Goal: Information Seeking & Learning: Learn about a topic

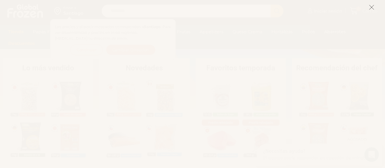
click at [371, 8] on icon at bounding box center [371, 7] width 5 height 5
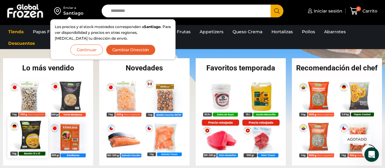
click at [32, 133] on img at bounding box center [28, 137] width 41 height 41
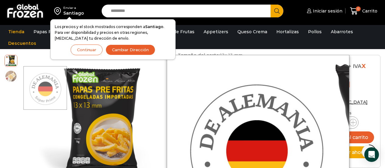
scroll to position [305, 0]
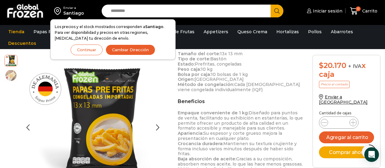
click at [12, 75] on img at bounding box center [11, 75] width 12 height 12
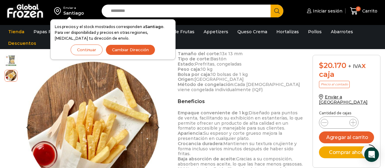
click at [14, 61] on img at bounding box center [11, 60] width 12 height 12
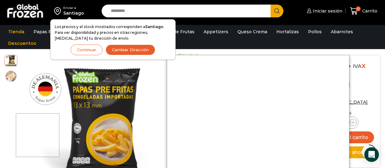
scroll to position [152, 0]
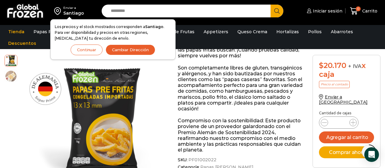
click at [298, 6] on div "Iniciar sesión Mi cuenta Login Register Iniciar sesión Por favor ingrese sus da…" at bounding box center [335, 11] width 89 height 14
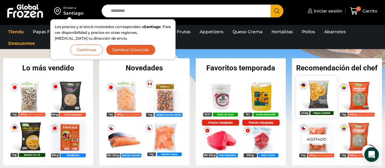
click at [319, 93] on img at bounding box center [316, 96] width 41 height 41
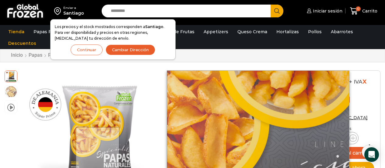
scroll to position [31, 0]
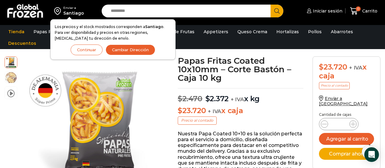
click at [25, 9] on img at bounding box center [25, 11] width 38 height 16
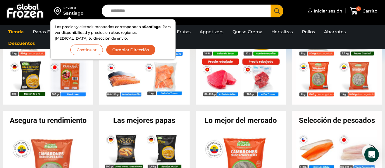
scroll to position [152, 0]
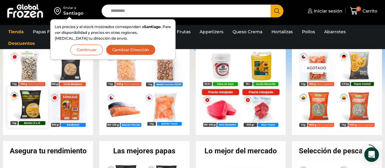
click at [34, 107] on img at bounding box center [28, 106] width 41 height 41
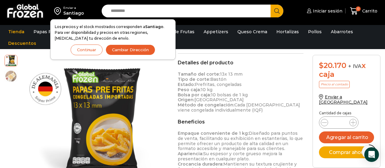
scroll to position [244, 0]
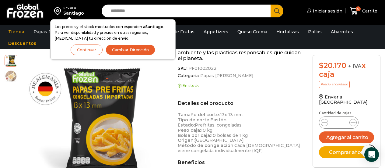
click at [295, 5] on div "Iniciar sesión Mi cuenta Login Register Iniciar sesión Por favor ingrese sus da…" at bounding box center [335, 11] width 89 height 14
click at [91, 50] on button "Continuar" at bounding box center [87, 49] width 32 height 11
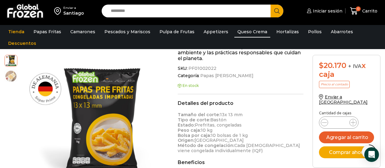
click at [239, 32] on link "Queso Crema" at bounding box center [252, 32] width 36 height 12
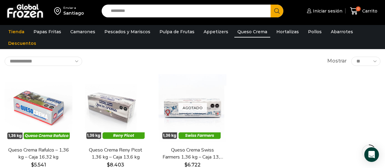
scroll to position [30, 0]
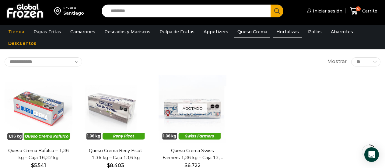
click at [284, 33] on link "Hortalizas" at bounding box center [287, 32] width 29 height 12
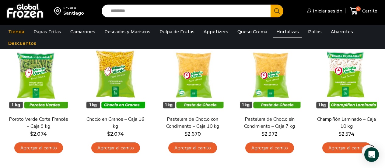
scroll to position [61, 0]
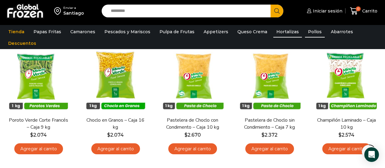
click at [305, 31] on link "Pollos" at bounding box center [315, 32] width 20 height 12
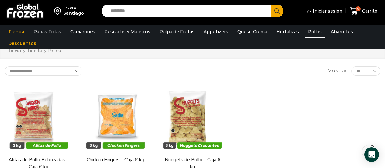
scroll to position [30, 0]
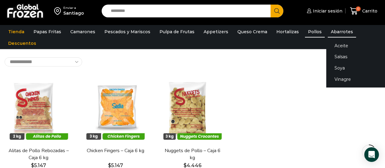
click at [335, 32] on link "Abarrotes" at bounding box center [342, 32] width 28 height 12
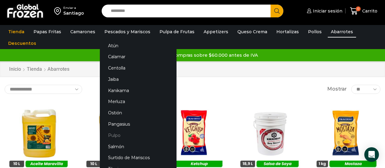
click at [110, 134] on link "Pulpo" at bounding box center [138, 134] width 77 height 11
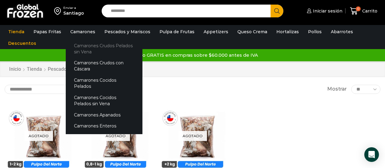
click at [82, 48] on link "Camarones Crudos Pelados sin Vena" at bounding box center [104, 48] width 77 height 17
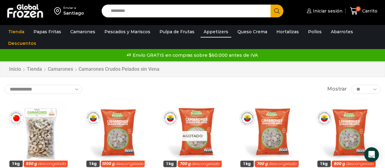
click at [206, 33] on link "Appetizers" at bounding box center [216, 32] width 31 height 12
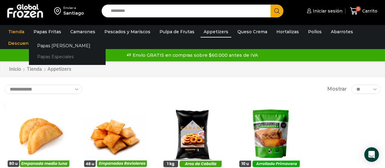
click at [47, 57] on link "Papas Especiales" at bounding box center [67, 56] width 77 height 11
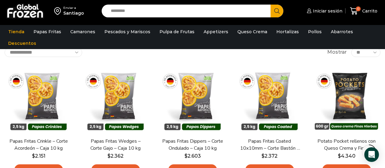
scroll to position [61, 0]
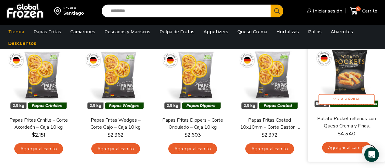
click at [346, 75] on img at bounding box center [346, 76] width 68 height 68
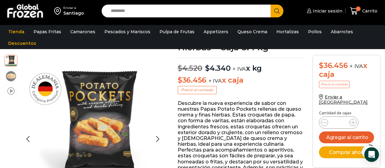
click at [10, 91] on span at bounding box center [10, 90] width 7 height 8
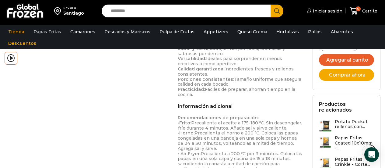
scroll to position [337, 0]
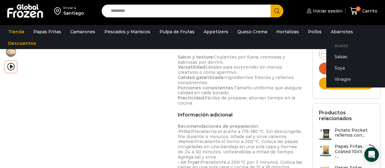
click at [333, 46] on link "Aceite" at bounding box center [364, 45] width 77 height 11
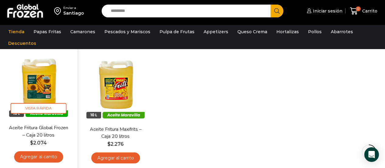
scroll to position [61, 0]
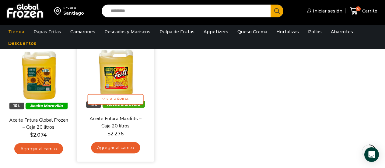
click at [122, 69] on img at bounding box center [115, 76] width 68 height 68
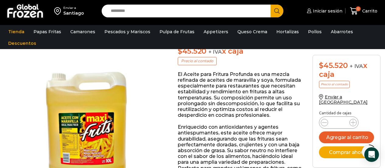
scroll to position [92, 0]
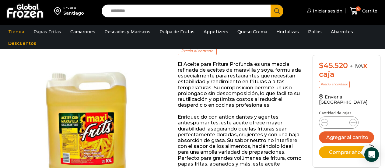
click at [156, 110] on img at bounding box center [85, 135] width 161 height 161
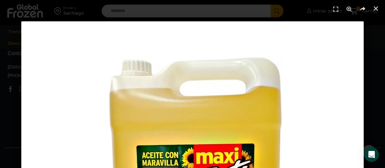
scroll to position [708, 0]
click at [333, 10] on icon "Pantalla completa" at bounding box center [335, 9] width 9 height 9
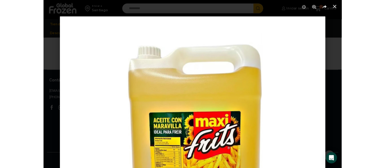
scroll to position [657, 0]
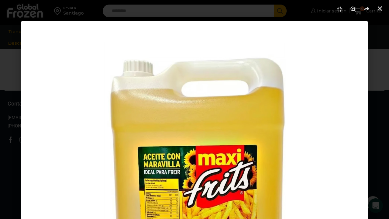
click at [321, 88] on img "1 / 1" at bounding box center [194, 194] width 347 height 347
click at [330, 167] on img "1 / 1" at bounding box center [194, 194] width 347 height 347
click at [381, 8] on use "Cerrar (Esc)" at bounding box center [380, 8] width 4 height 4
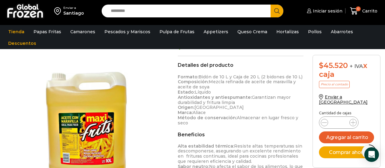
scroll to position [231, 0]
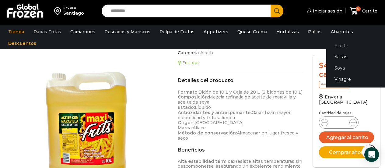
click at [329, 44] on link "Aceite" at bounding box center [364, 45] width 77 height 11
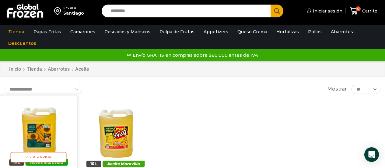
click at [41, 132] on img at bounding box center [38, 134] width 68 height 68
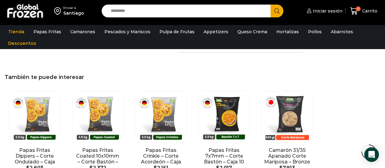
scroll to position [426, 0]
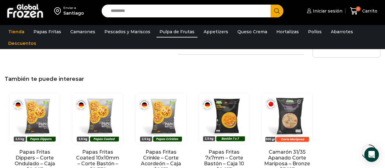
click at [173, 30] on link "Pulpa de Frutas" at bounding box center [176, 32] width 41 height 12
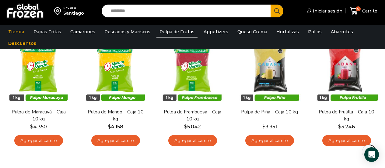
scroll to position [61, 0]
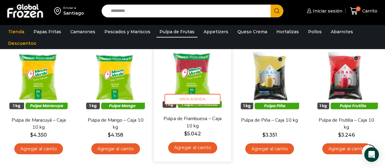
click at [196, 73] on img at bounding box center [192, 76] width 68 height 68
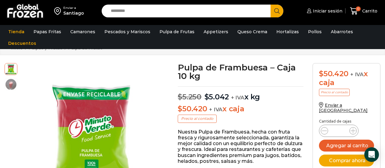
scroll to position [31, 0]
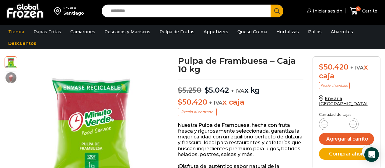
click at [26, 8] on img at bounding box center [25, 11] width 38 height 16
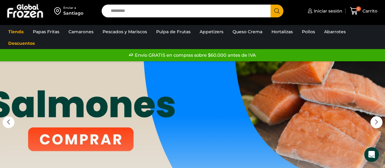
click at [27, 11] on img at bounding box center [25, 11] width 38 height 16
